Goal: Task Accomplishment & Management: Use online tool/utility

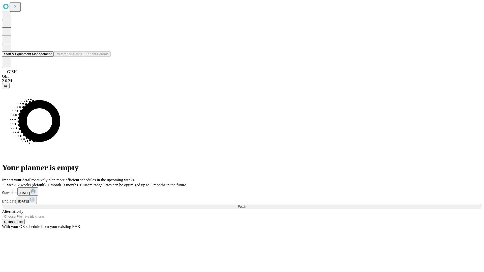
click at [48, 57] on button "Staff & Equipment Management" at bounding box center [28, 53] width 52 height 5
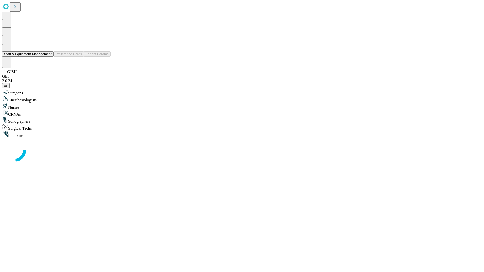
click at [48, 57] on button "Staff & Equipment Management" at bounding box center [28, 53] width 52 height 5
